Goal: Transaction & Acquisition: Purchase product/service

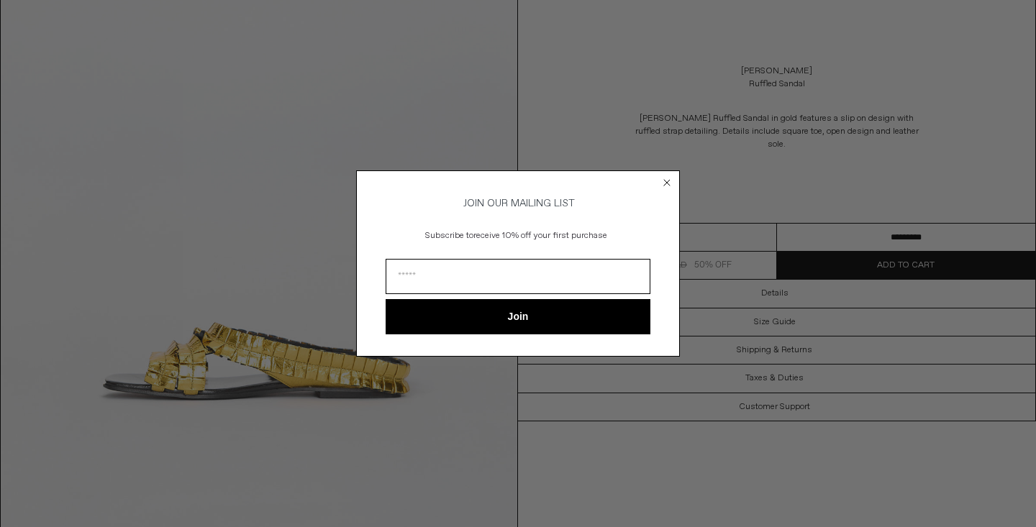
click at [670, 178] on circle "Close dialog" at bounding box center [667, 183] width 14 height 14
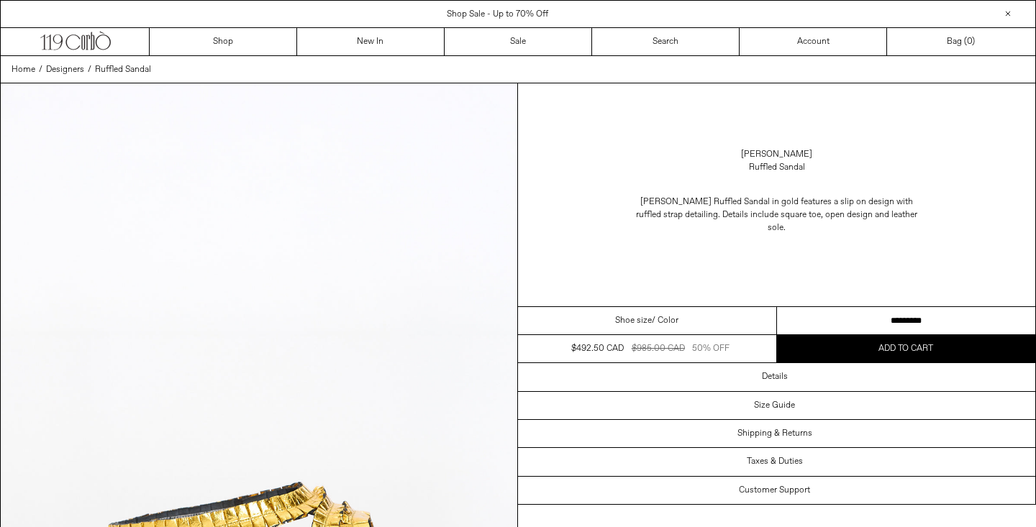
click at [911, 319] on select "**********" at bounding box center [906, 321] width 259 height 28
